Goal: Task Accomplishment & Management: Manage account settings

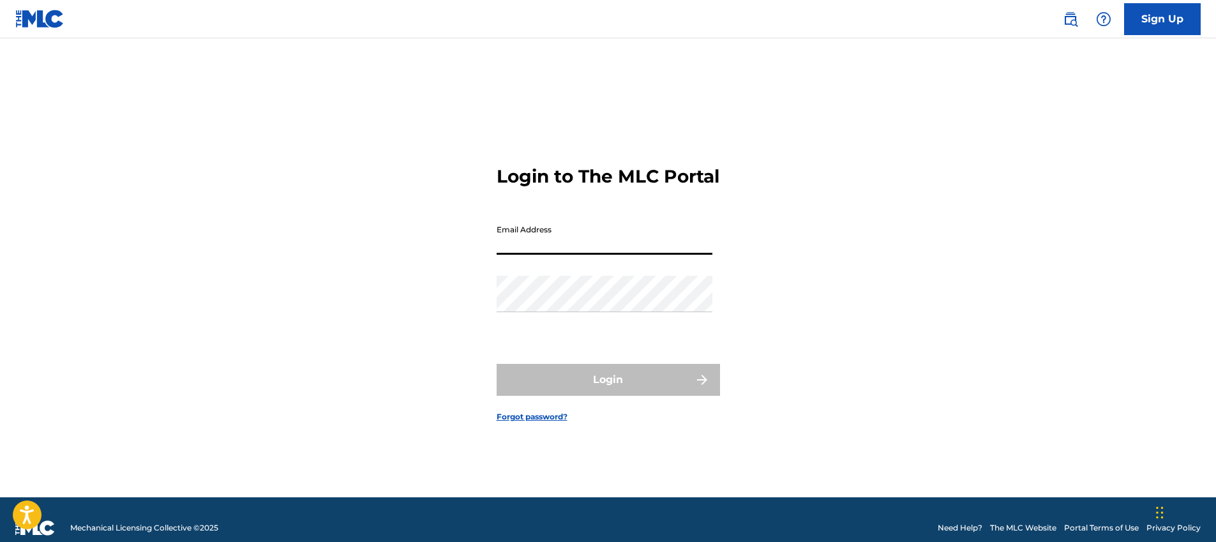
type input "[EMAIL_ADDRESS][DOMAIN_NAME]"
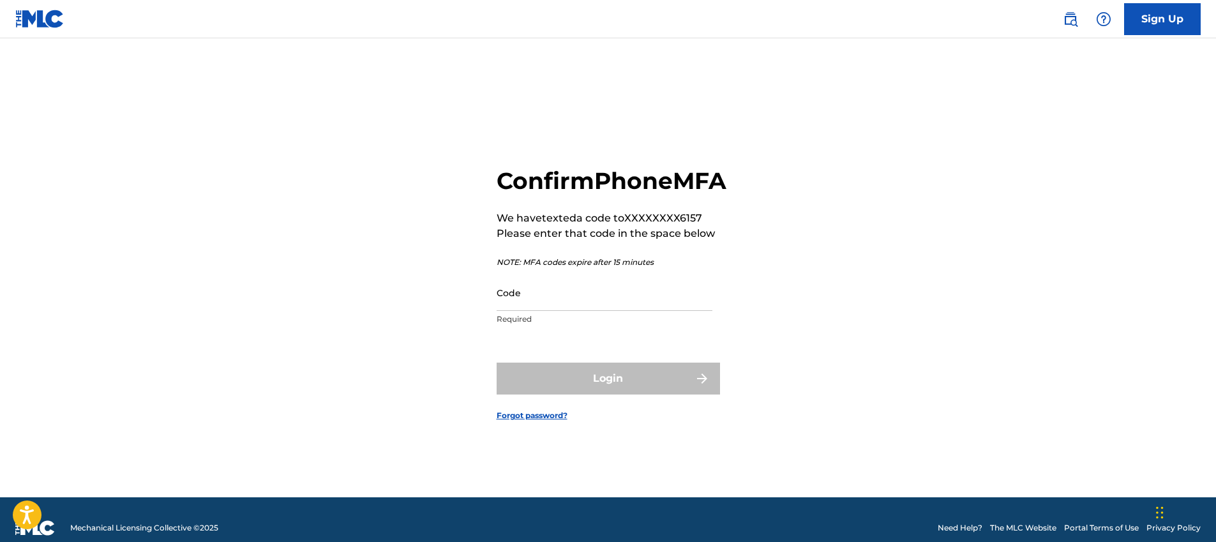
click at [609, 311] on input "Code" at bounding box center [605, 292] width 216 height 36
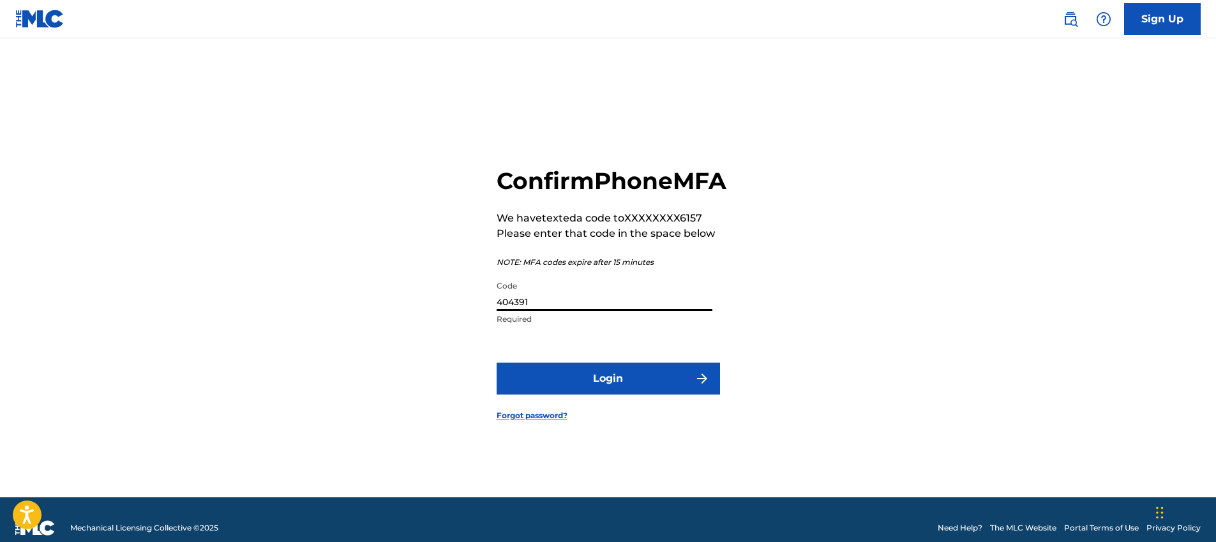
type input "404391"
click at [617, 387] on button "Login" at bounding box center [608, 379] width 223 height 32
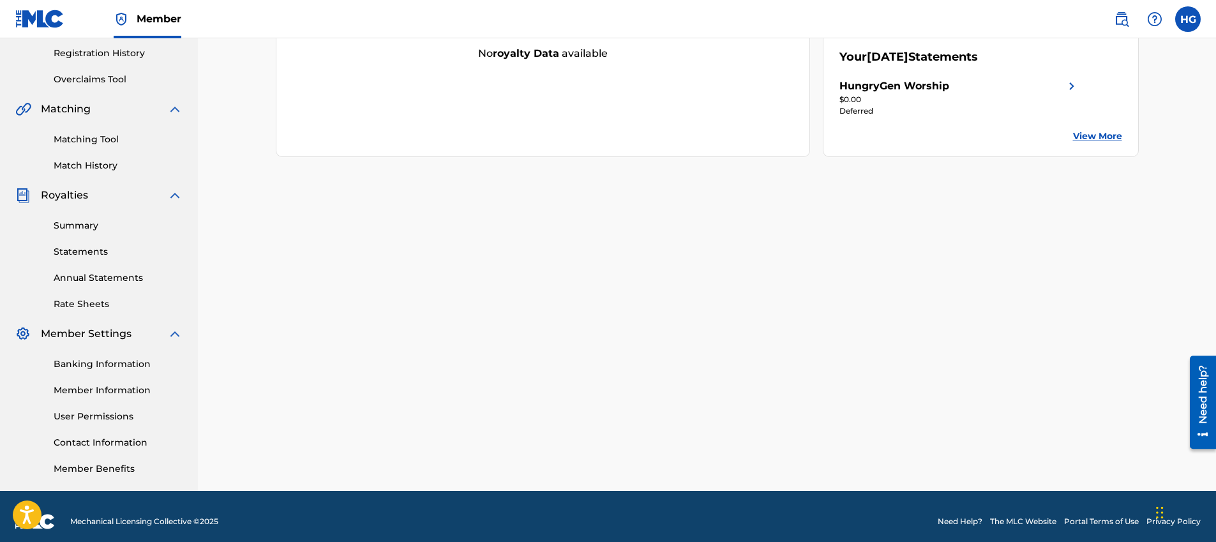
scroll to position [250, 0]
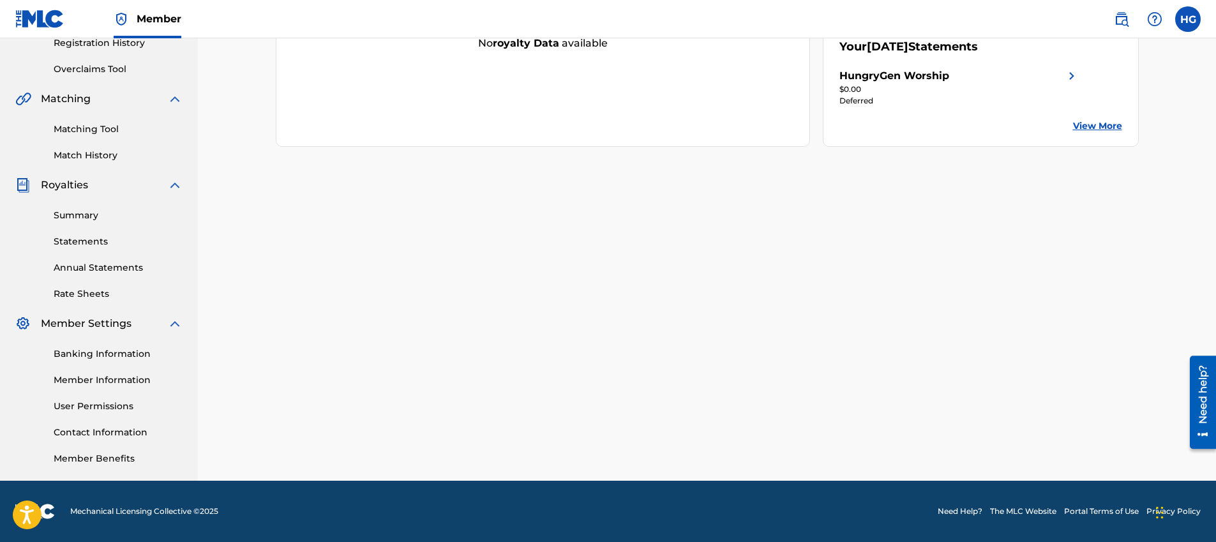
click at [84, 379] on link "Member Information" at bounding box center [118, 379] width 129 height 13
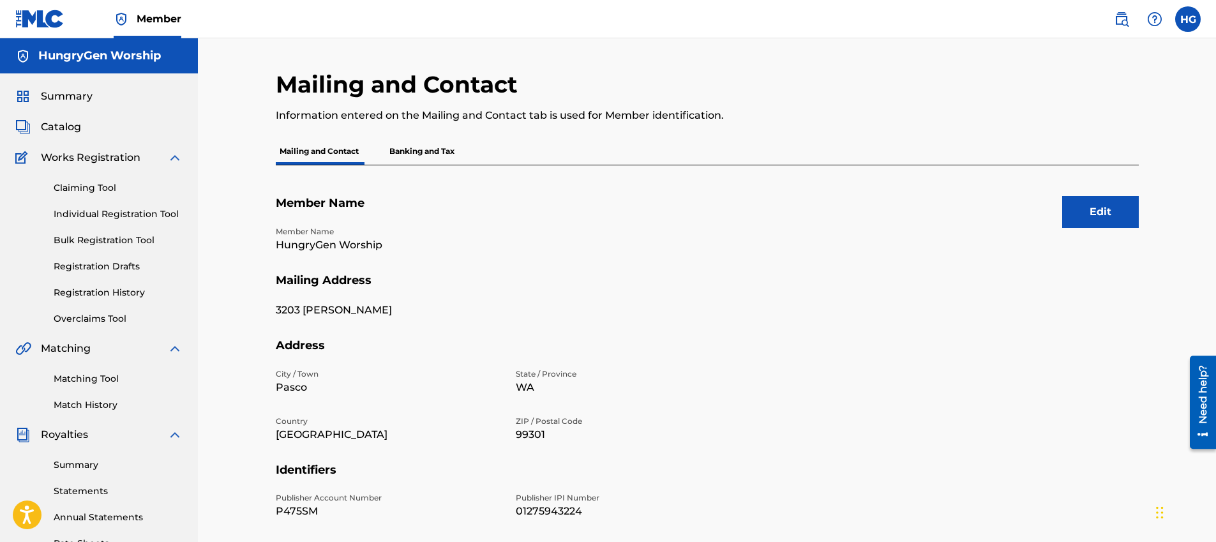
click at [1114, 213] on button "Edit" at bounding box center [1100, 212] width 77 height 32
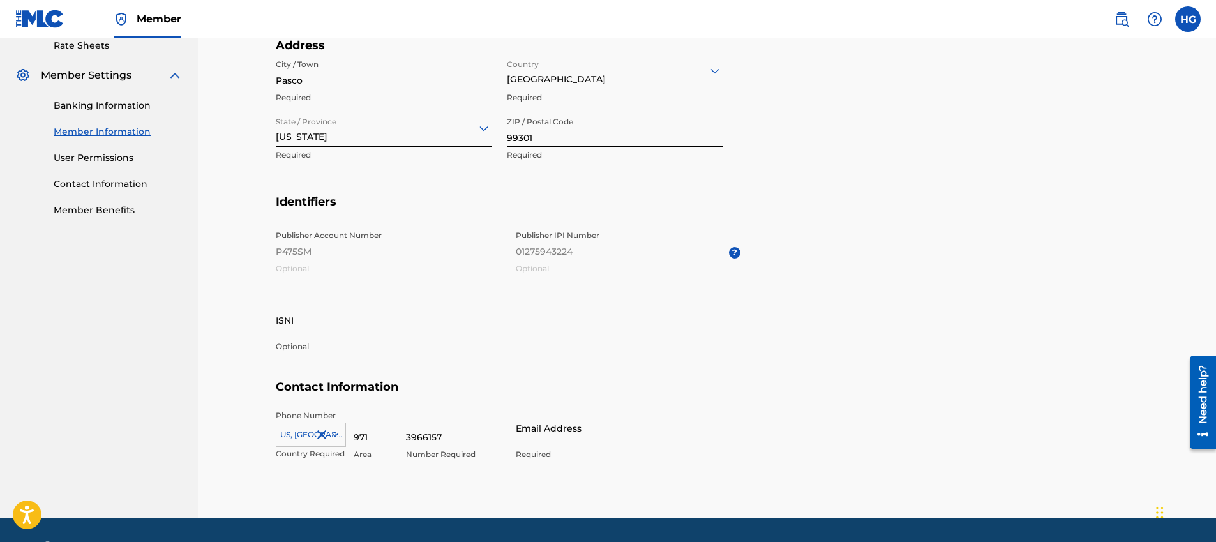
scroll to position [536, 0]
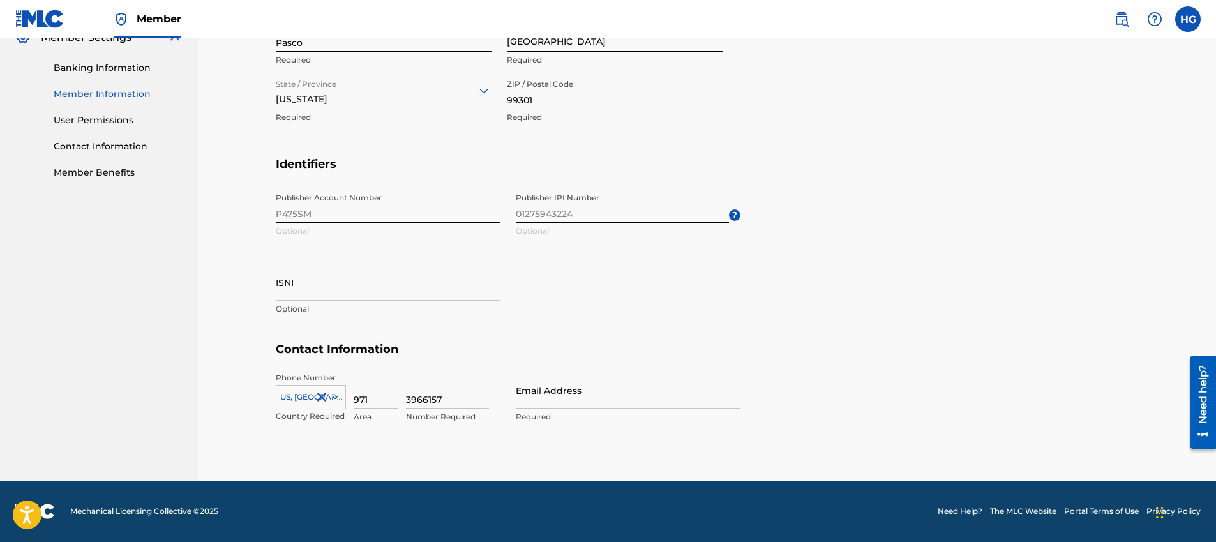
click at [379, 391] on input "971" at bounding box center [376, 390] width 45 height 36
click at [361, 399] on input "509" at bounding box center [376, 390] width 45 height 36
type input "4"
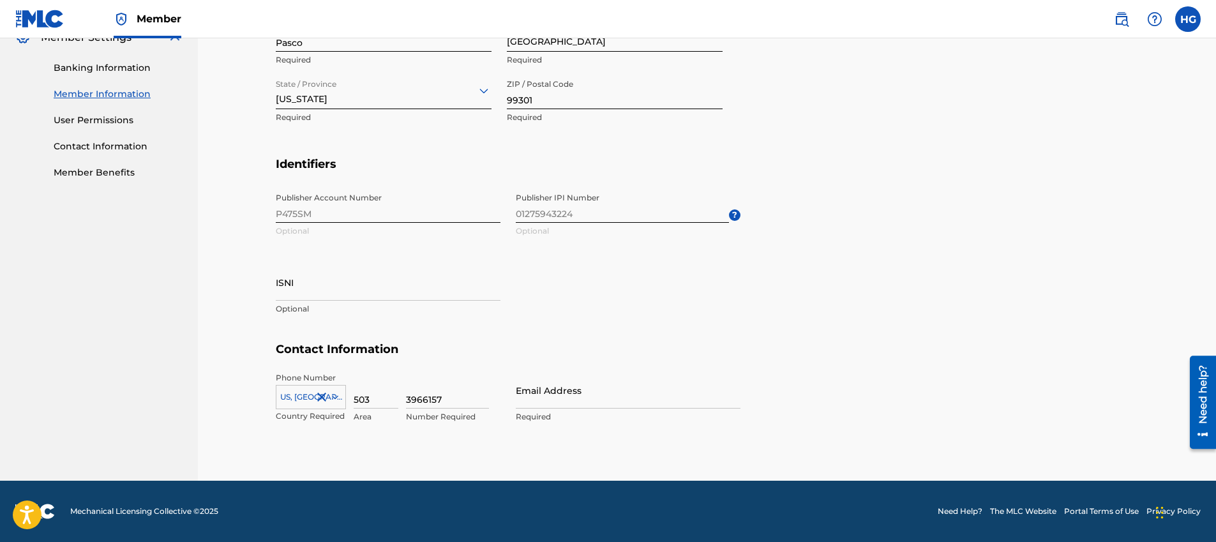
type input "503"
type input "3388834"
type input "[EMAIL_ADDRESS][DOMAIN_NAME]"
click at [876, 356] on h5 "Contact Information" at bounding box center [707, 357] width 863 height 30
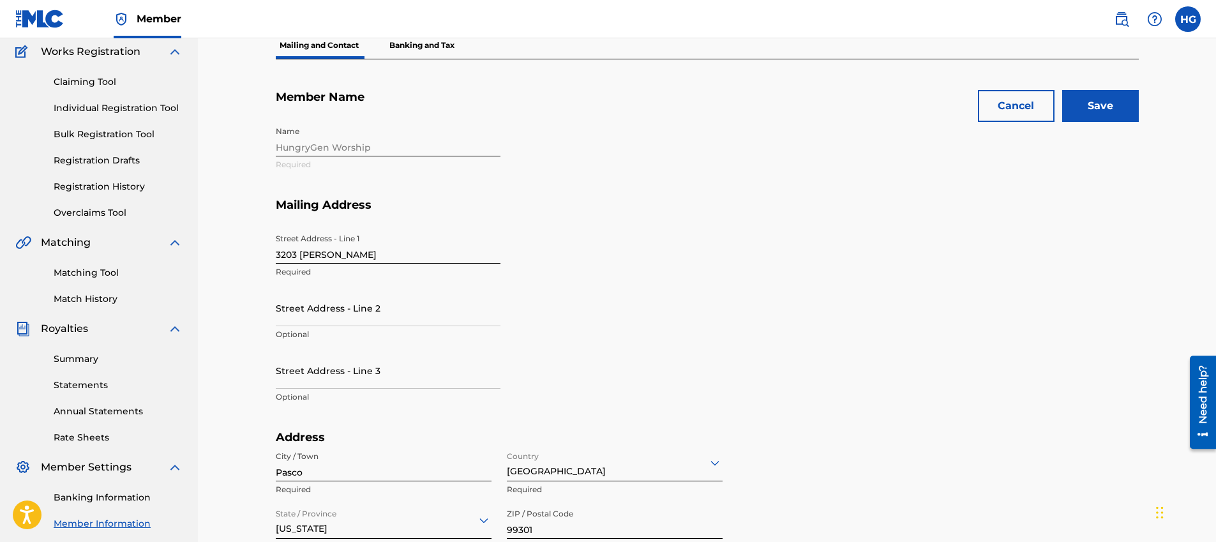
scroll to position [0, 0]
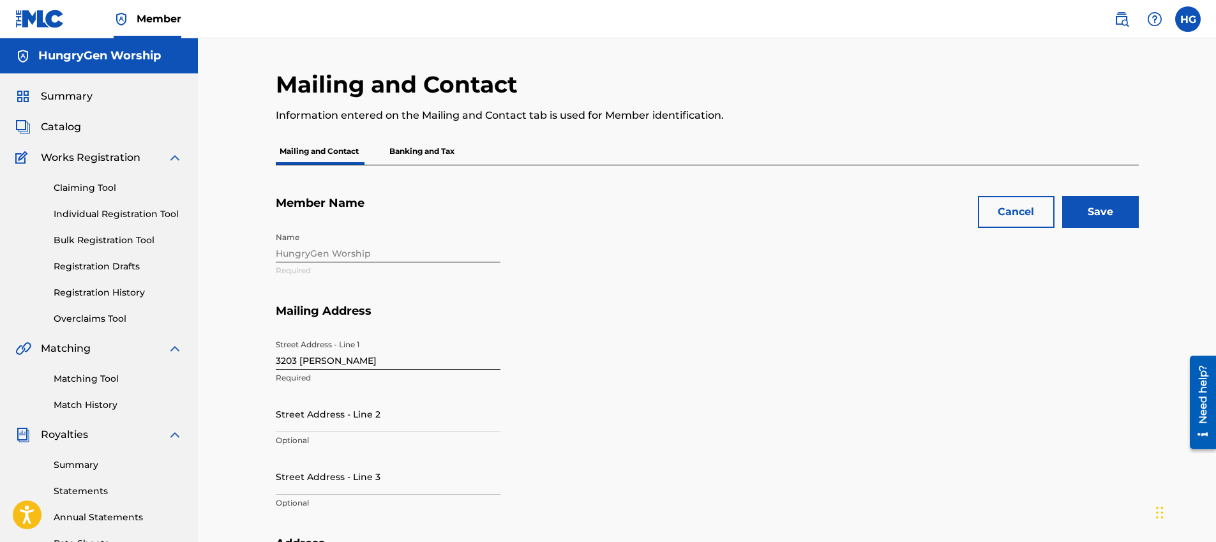
click at [1096, 216] on input "Save" at bounding box center [1100, 212] width 77 height 32
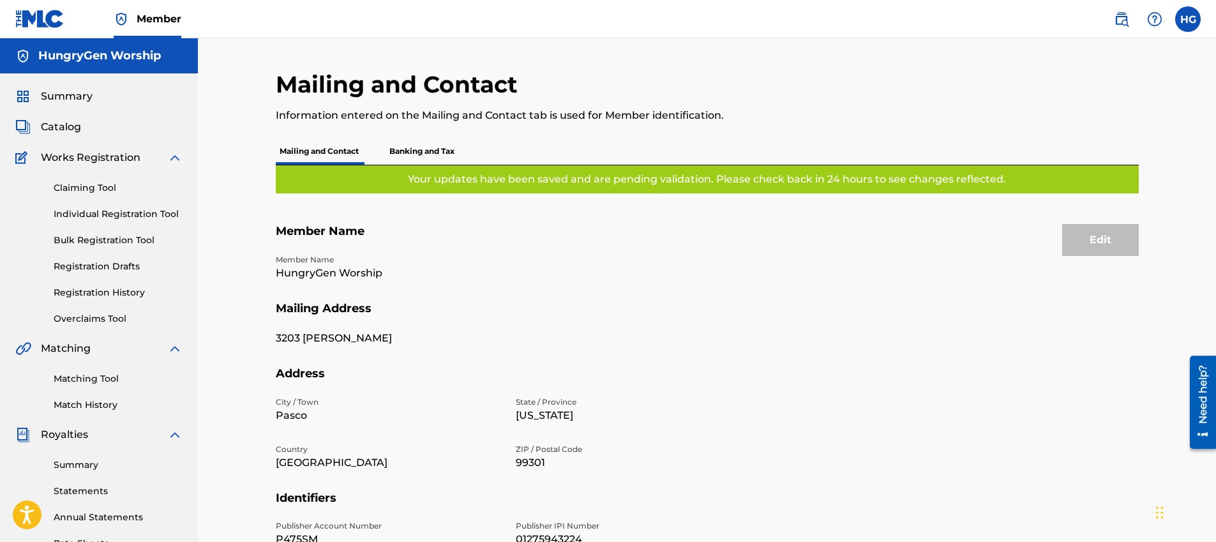
click at [416, 144] on p "Banking and Tax" at bounding box center [422, 151] width 73 height 27
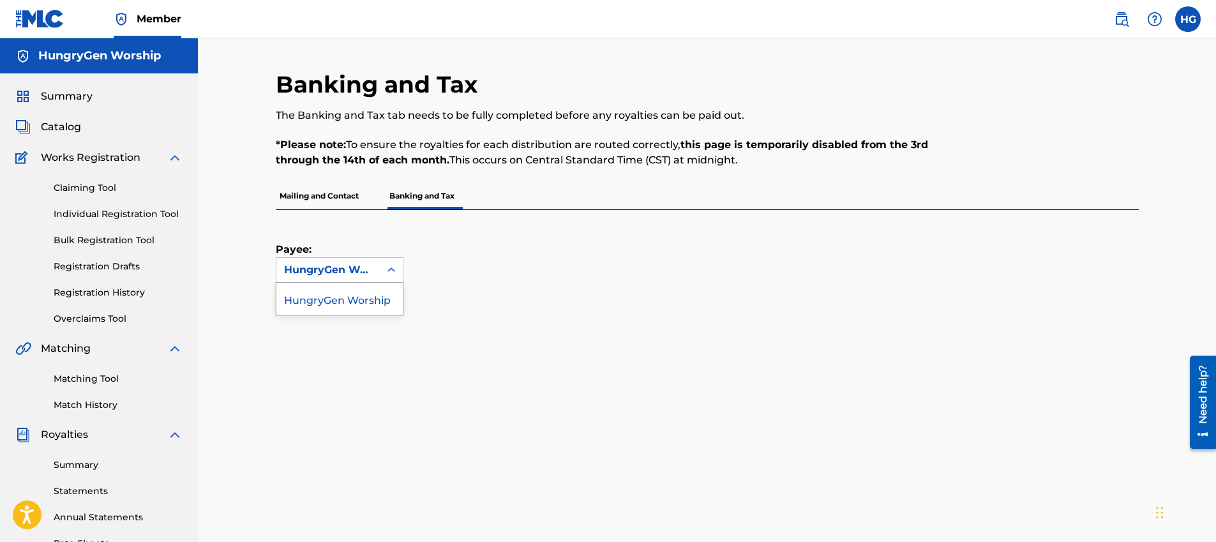
click at [342, 273] on div "HungryGen Worship" at bounding box center [328, 269] width 88 height 15
click at [504, 261] on div "Payee: HungryGen Worship" at bounding box center [692, 246] width 832 height 73
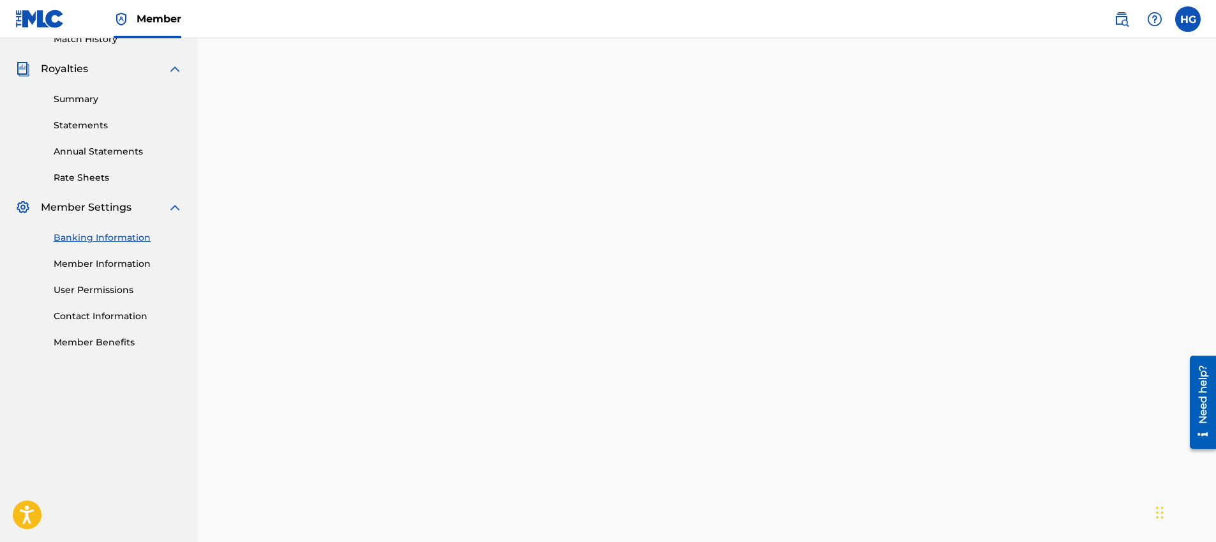
scroll to position [372, 0]
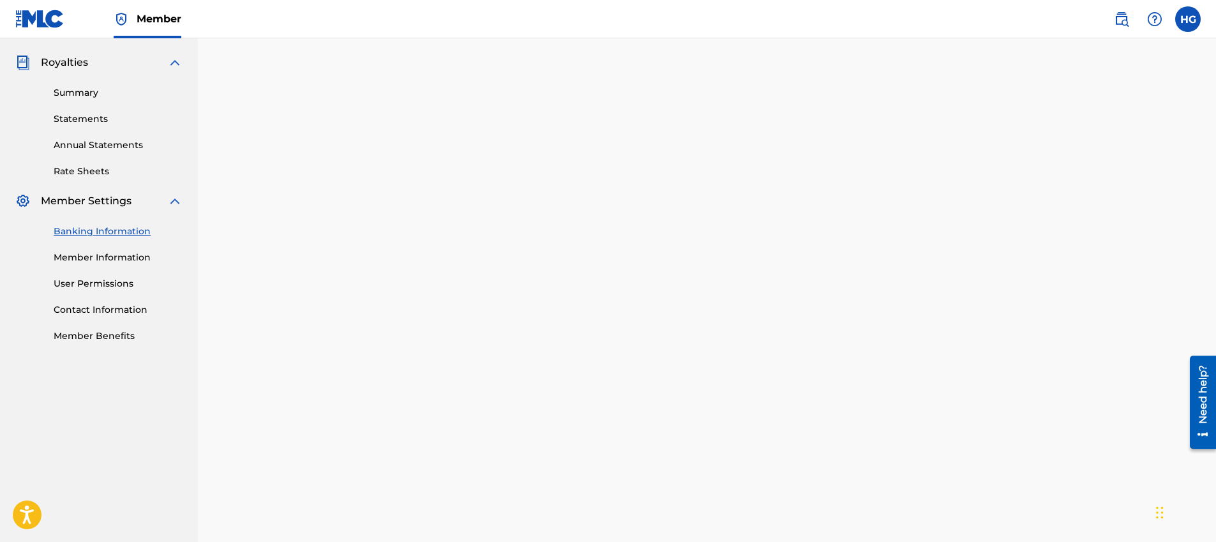
click at [100, 257] on link "Member Information" at bounding box center [118, 257] width 129 height 13
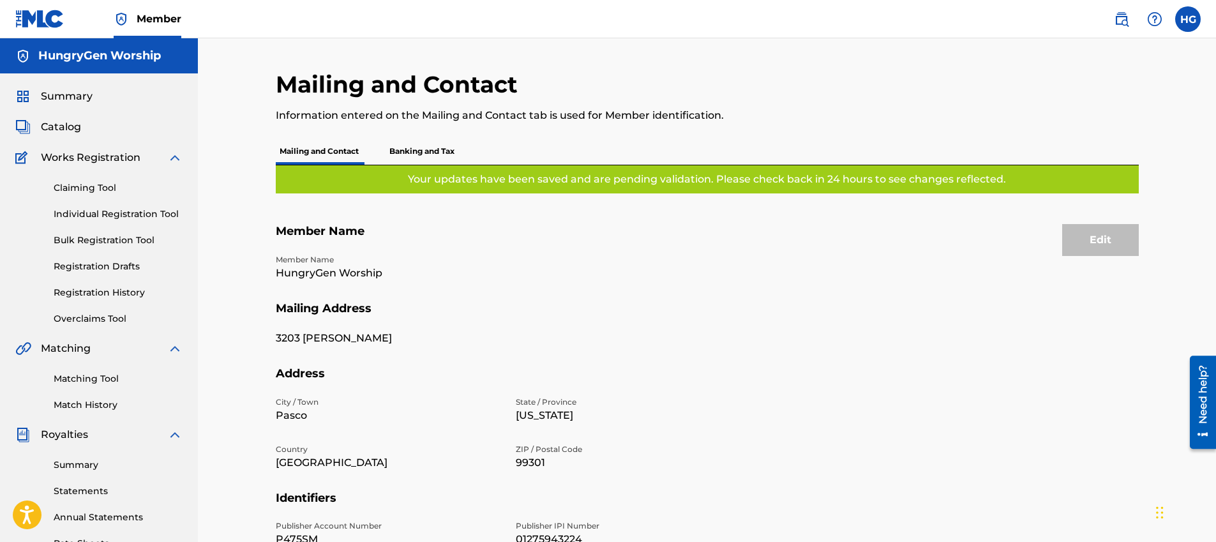
click at [61, 98] on span "Summary" at bounding box center [67, 96] width 52 height 15
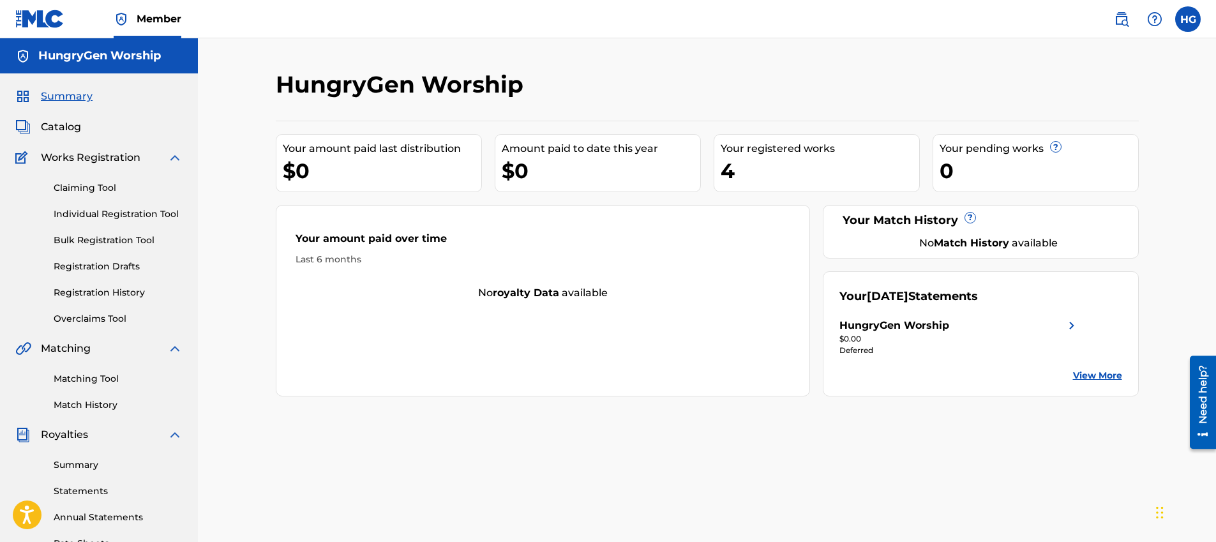
click at [1194, 14] on label at bounding box center [1188, 19] width 26 height 26
click at [1188, 19] on input "HG Hungry Generation [EMAIL_ADDRESS][DOMAIN_NAME] Notification Preferences Prof…" at bounding box center [1188, 19] width 0 height 0
click at [1194, 14] on div "HG HG Hungry Generation [EMAIL_ADDRESS][DOMAIN_NAME] Notification Preferences P…" at bounding box center [1188, 19] width 26 height 26
